Goal: Information Seeking & Learning: Learn about a topic

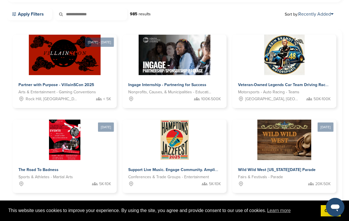
scroll to position [164, 0]
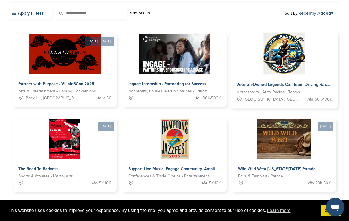
click at [282, 55] on img at bounding box center [285, 54] width 42 height 42
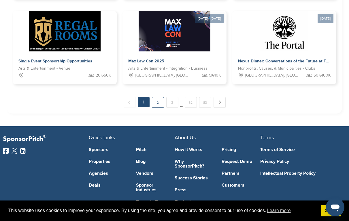
click at [158, 101] on link "2" at bounding box center [158, 102] width 12 height 11
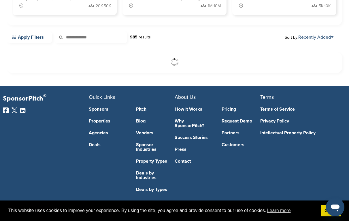
scroll to position [139, 0]
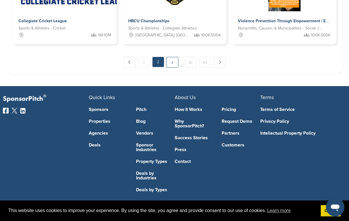
click at [173, 62] on link "3" at bounding box center [172, 62] width 12 height 11
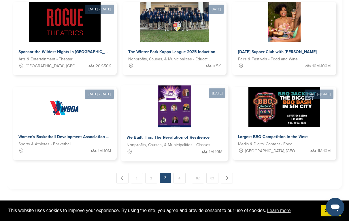
scroll to position [366, 0]
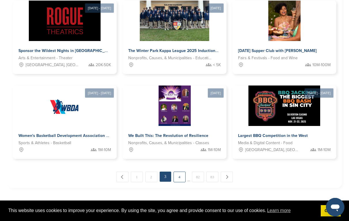
click at [181, 177] on link "4" at bounding box center [180, 176] width 12 height 11
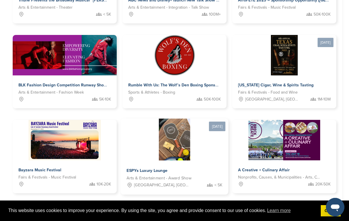
scroll to position [250, 0]
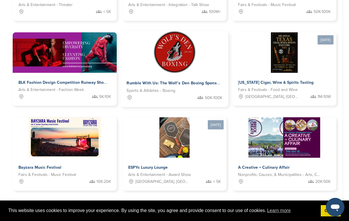
click at [175, 51] on img at bounding box center [175, 52] width 42 height 42
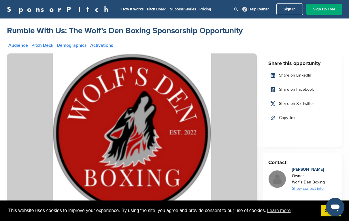
click at [43, 10] on link "SponsorPitch" at bounding box center [59, 9] width 105 height 8
